Goal: Task Accomplishment & Management: Use online tool/utility

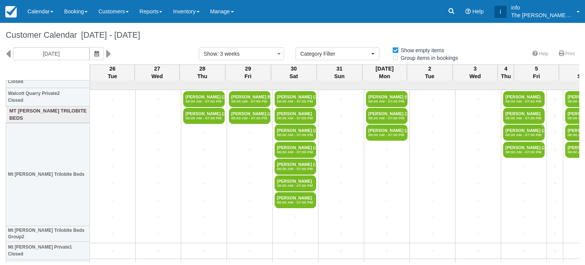
select select
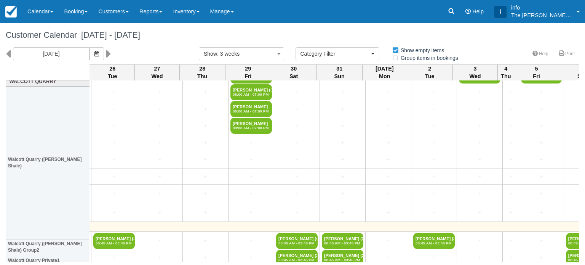
scroll to position [0, 44]
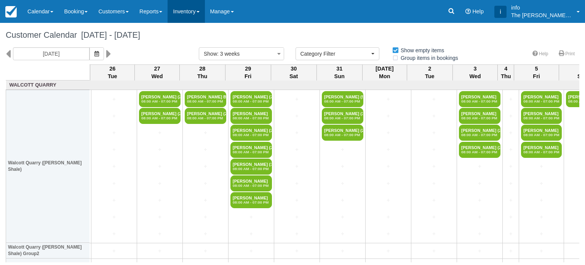
click at [181, 12] on link "Inventory" at bounding box center [186, 11] width 37 height 23
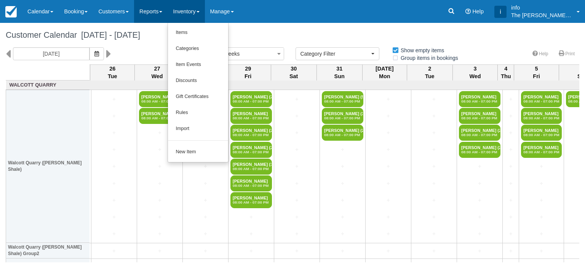
click at [158, 18] on link "Reports" at bounding box center [151, 11] width 34 height 23
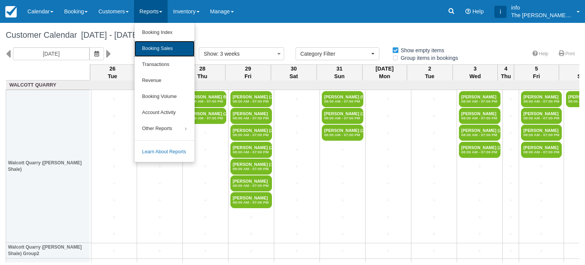
click at [172, 53] on link "Booking Sales" at bounding box center [165, 49] width 60 height 16
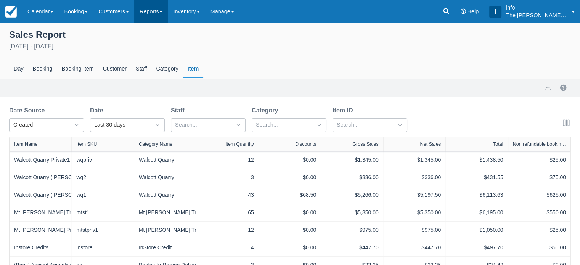
click at [166, 16] on link "Reports" at bounding box center [151, 11] width 34 height 23
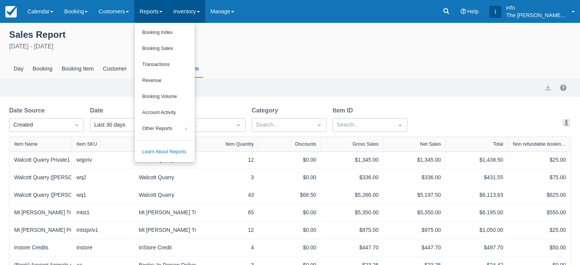
click at [192, 14] on link "Inventory" at bounding box center [186, 11] width 37 height 23
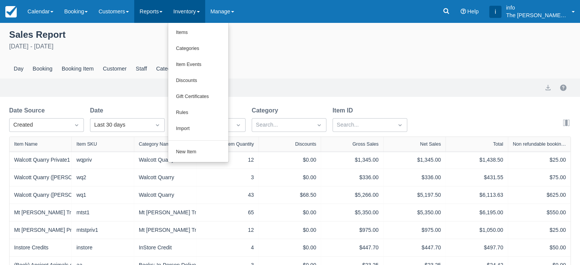
click at [155, 11] on link "Reports" at bounding box center [151, 11] width 34 height 23
click at [0, 0] on link "Booking Sales" at bounding box center [0, 0] width 0 height 0
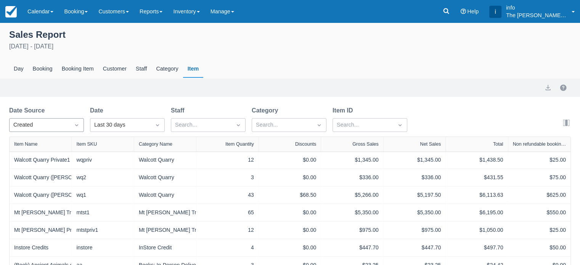
click at [79, 123] on icon "Dropdown icon" at bounding box center [77, 125] width 8 height 8
click at [49, 146] on div "Created" at bounding box center [46, 143] width 75 height 15
click at [110, 128] on div "Last 30 days" at bounding box center [120, 125] width 53 height 8
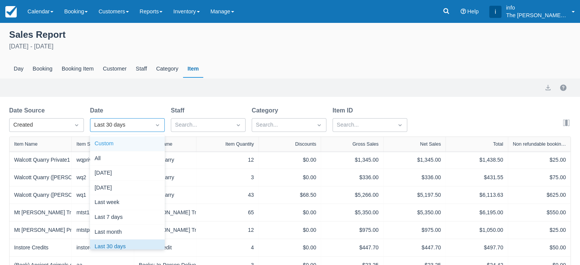
click at [123, 147] on div "Custom" at bounding box center [127, 143] width 75 height 15
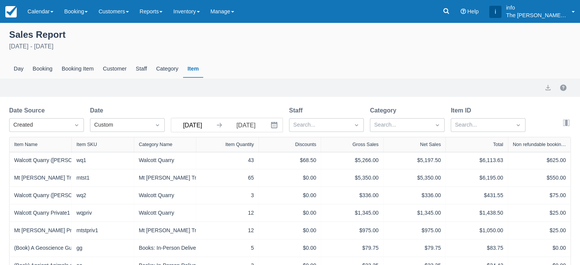
click at [210, 123] on input "26 Jul 25" at bounding box center [192, 125] width 43 height 14
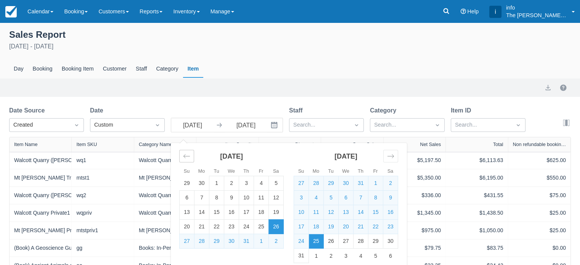
click at [184, 158] on icon "Move backward to switch to the previous month." at bounding box center [186, 155] width 7 height 7
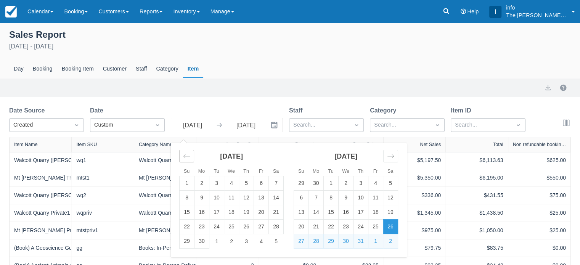
click at [184, 158] on icon "Move backward to switch to the previous month." at bounding box center [186, 155] width 7 height 7
click at [184, 158] on icon "Move backward to switch to the previous month." at bounding box center [186, 156] width 6 height 4
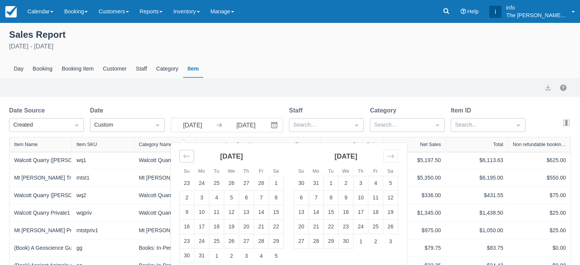
click at [184, 158] on icon "Move backward to switch to the previous month." at bounding box center [186, 156] width 6 height 4
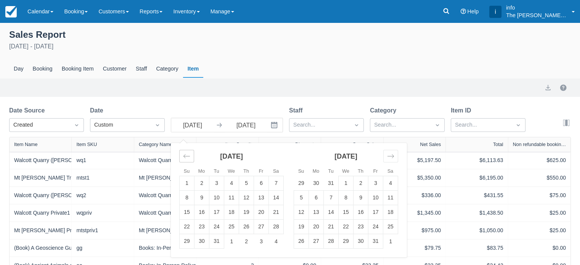
click at [184, 158] on icon "Move backward to switch to the previous month." at bounding box center [186, 156] width 6 height 4
click at [221, 182] on td "1" at bounding box center [216, 183] width 15 height 14
type input "01 Oct 24"
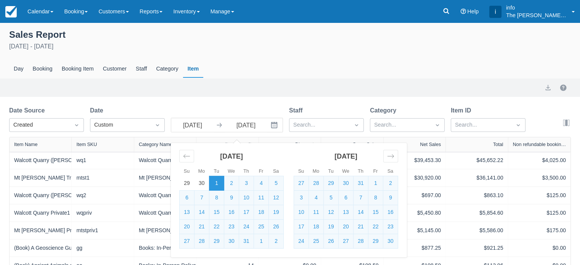
click at [249, 62] on div "Day Booking Booking Item Customer Staff Category Item" at bounding box center [289, 69] width 561 height 18
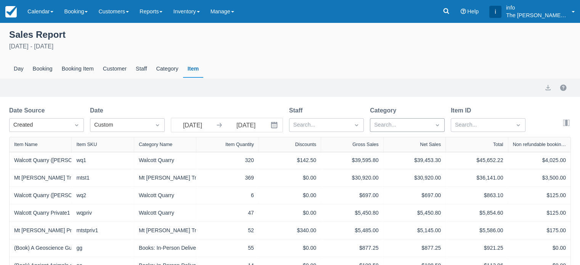
click at [402, 128] on div at bounding box center [400, 125] width 53 height 10
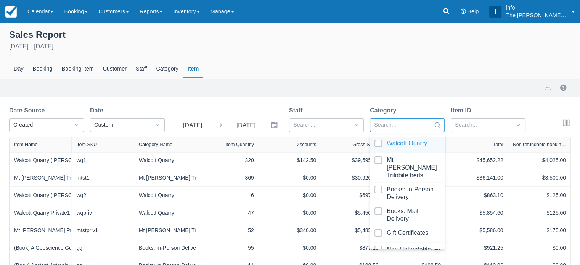
click at [380, 142] on div at bounding box center [407, 144] width 66 height 10
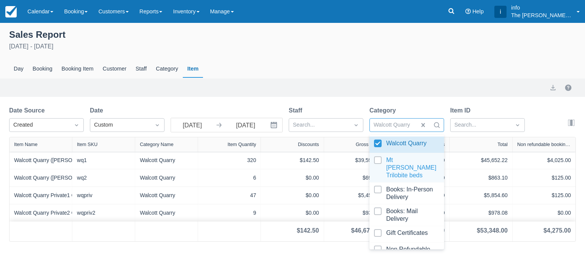
click at [380, 159] on div at bounding box center [407, 167] width 66 height 23
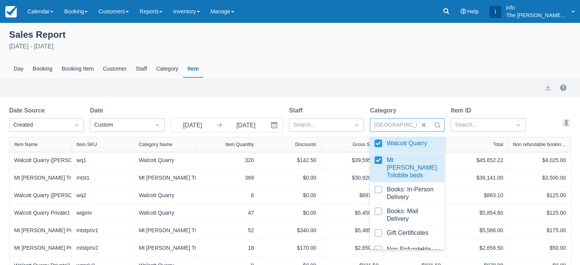
click at [357, 57] on div "Sales Report October 1st 2024 - August 25th 2025 Day Booking Booking Item Custo…" at bounding box center [290, 52] width 580 height 51
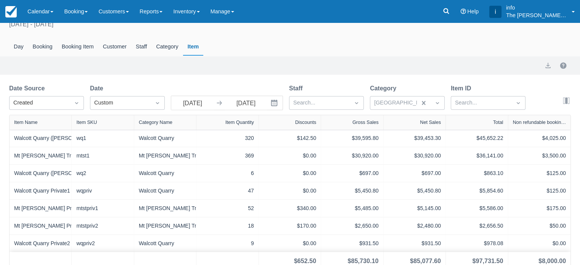
scroll to position [29, 0]
